Goal: Find specific page/section: Find specific page/section

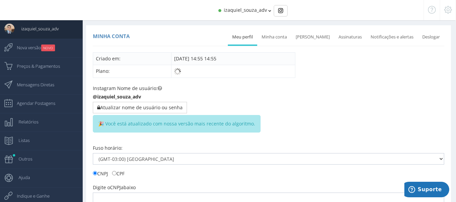
click at [260, 12] on span "izaquiel_souza_adv" at bounding box center [245, 10] width 43 height 6
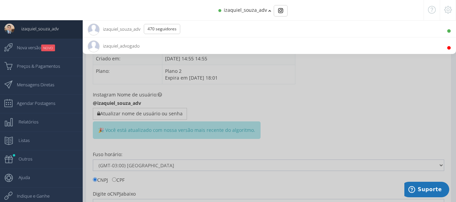
click at [105, 47] on span "izaquiel_advogado 10.9K Seguidores" at bounding box center [114, 46] width 52 height 17
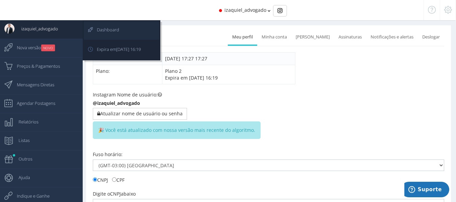
click at [100, 29] on span "Dashboard" at bounding box center [104, 29] width 29 height 17
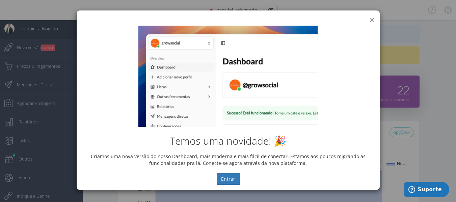
click at [372, 18] on button "×" at bounding box center [372, 19] width 5 height 9
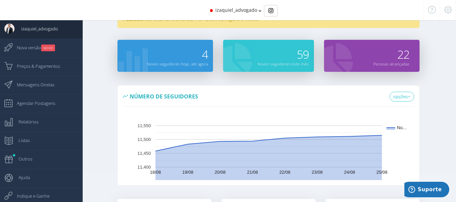
scroll to position [17, 0]
